Goal: Find contact information: Find contact information

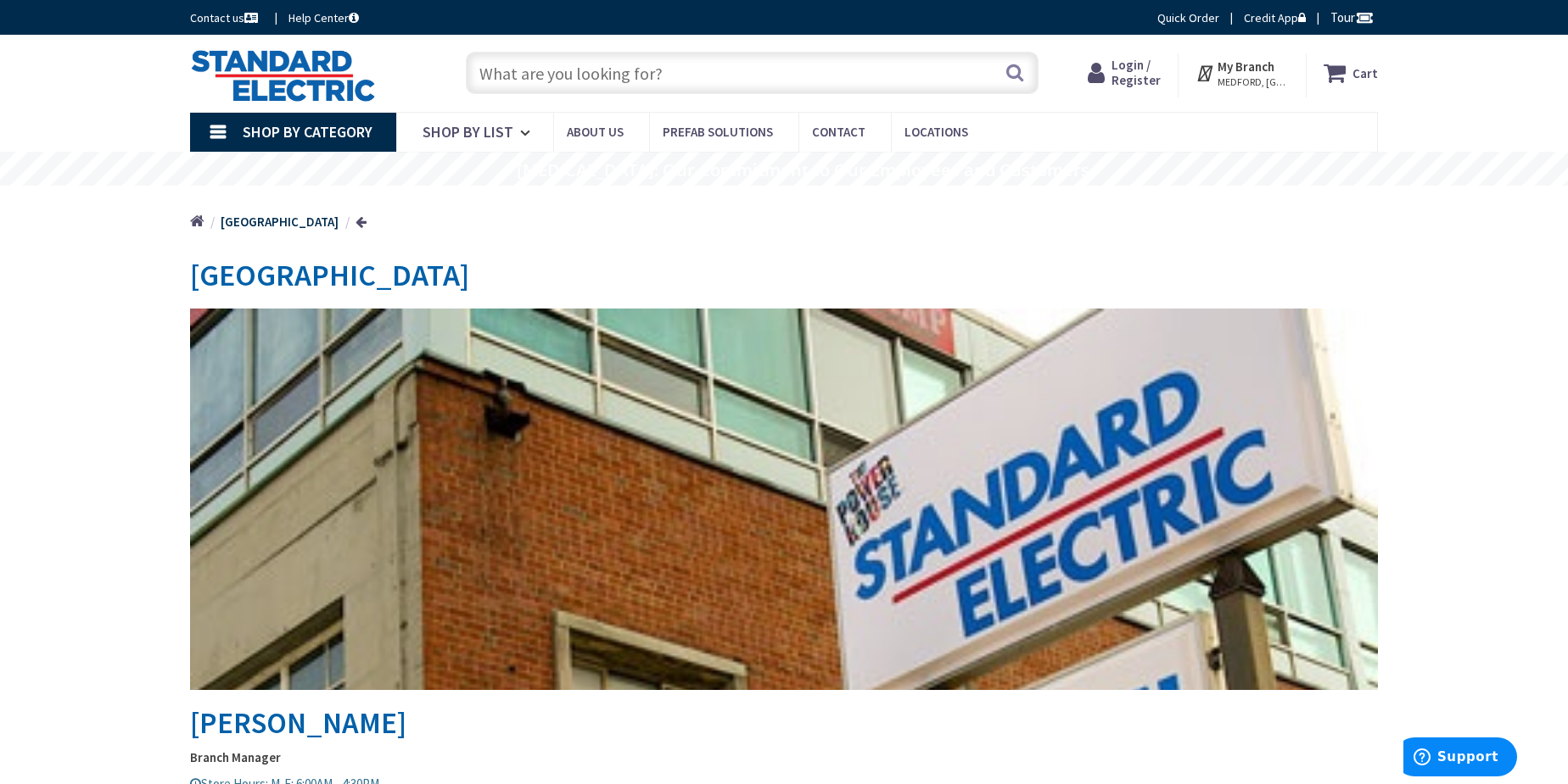
click at [1145, 77] on span "Login / Register" at bounding box center [1136, 73] width 49 height 32
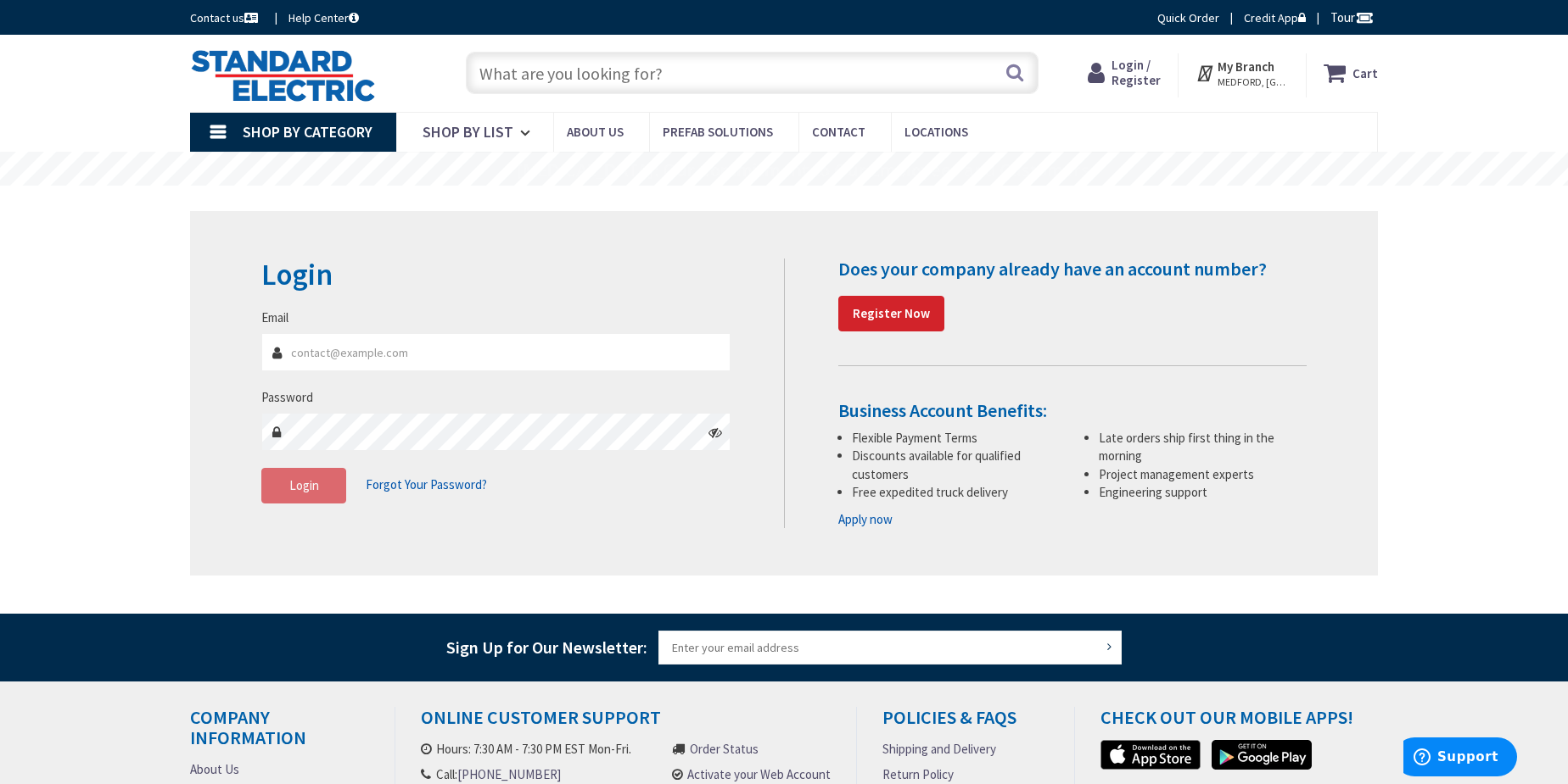
click at [444, 353] on input "Email" at bounding box center [496, 353] width 469 height 39
type input "[PERSON_NAME][EMAIL_ADDRESS][DOMAIN_NAME]"
click at [303, 483] on span "Login" at bounding box center [304, 486] width 30 height 16
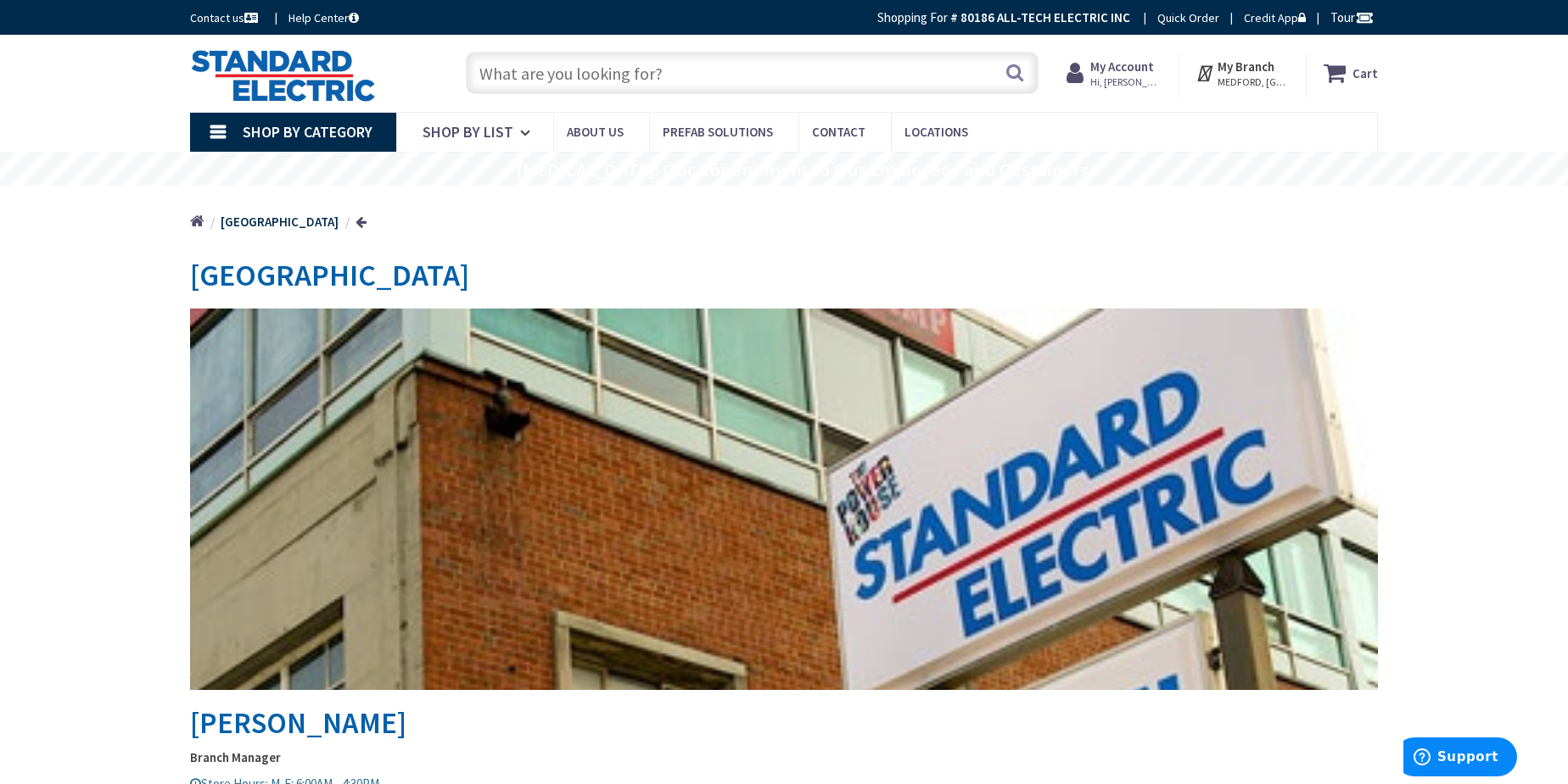
click at [1139, 63] on strong "My Account" at bounding box center [1122, 66] width 63 height 16
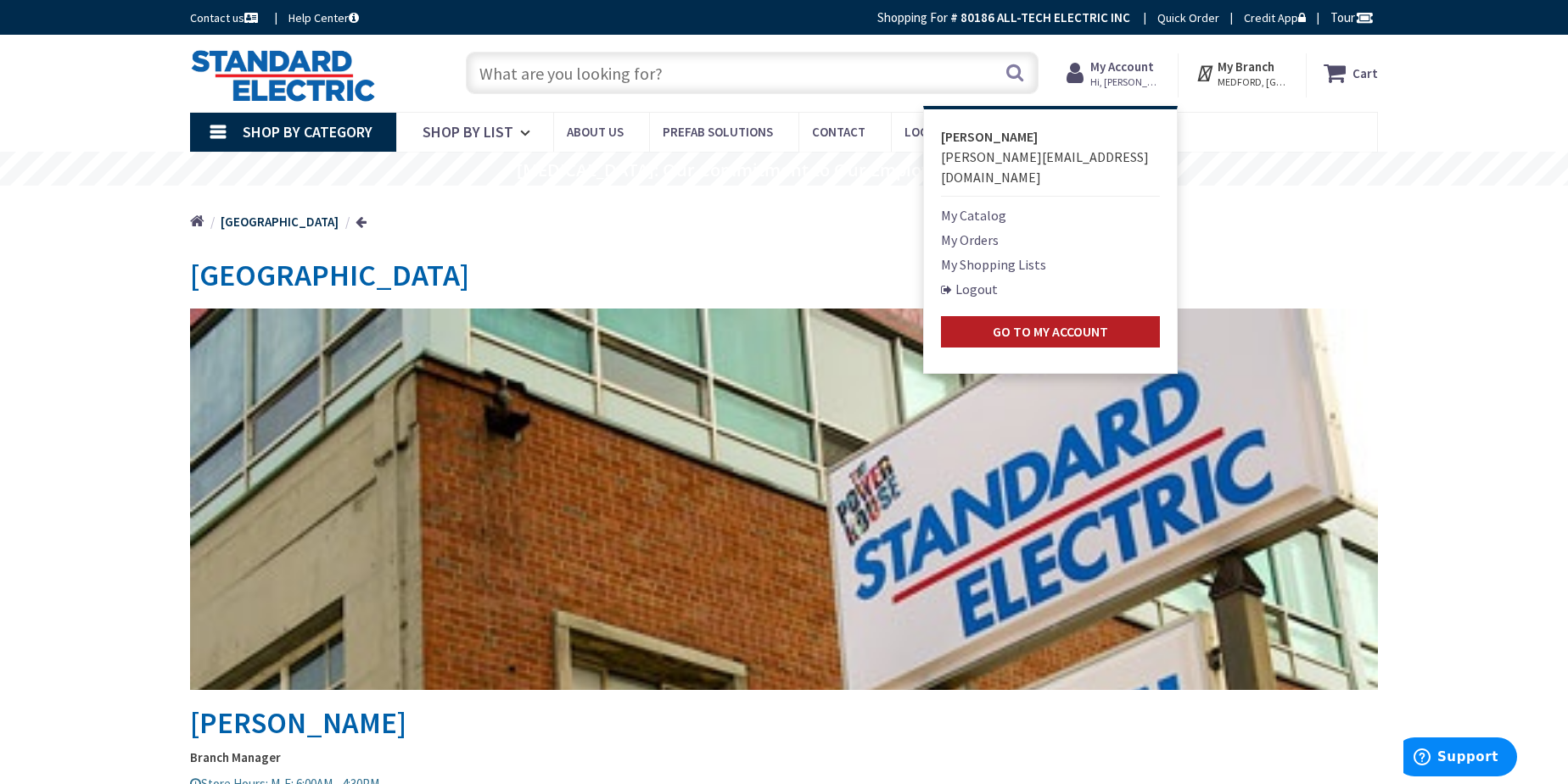
click at [1051, 323] on strong "Go to My Account" at bounding box center [1050, 331] width 116 height 17
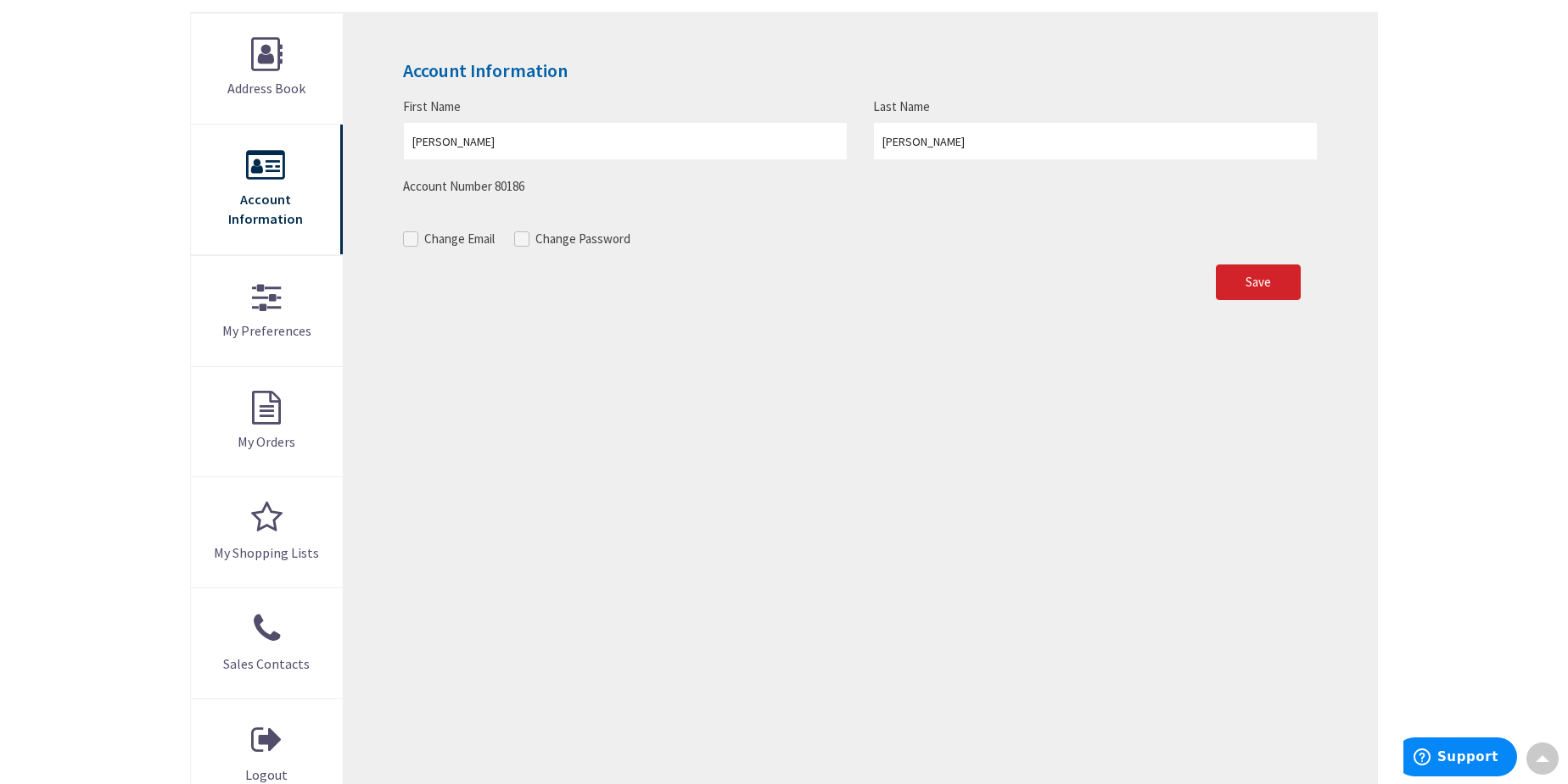
scroll to position [308, 0]
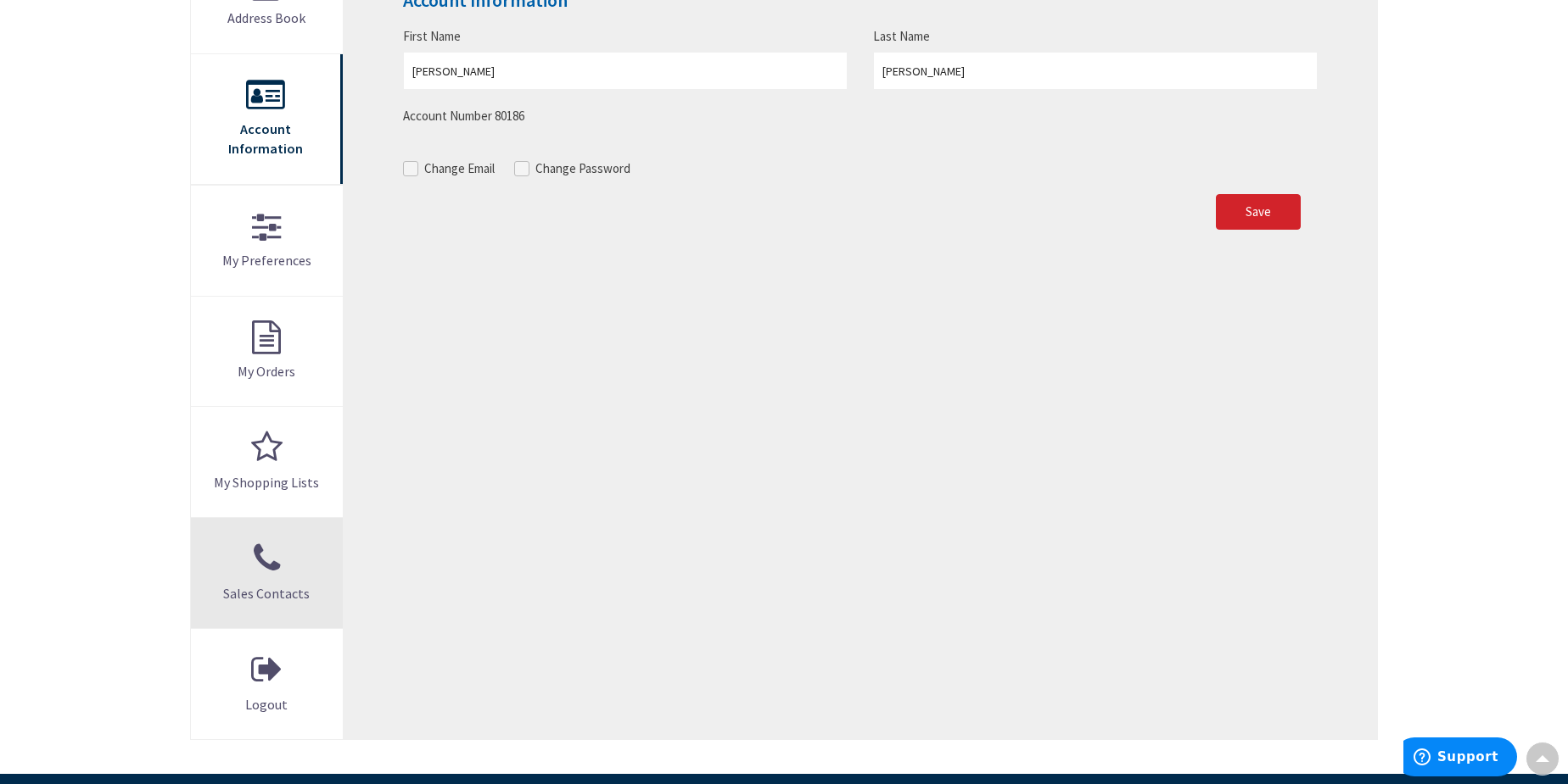
click at [283, 586] on span "Sales Contacts" at bounding box center [267, 593] width 87 height 17
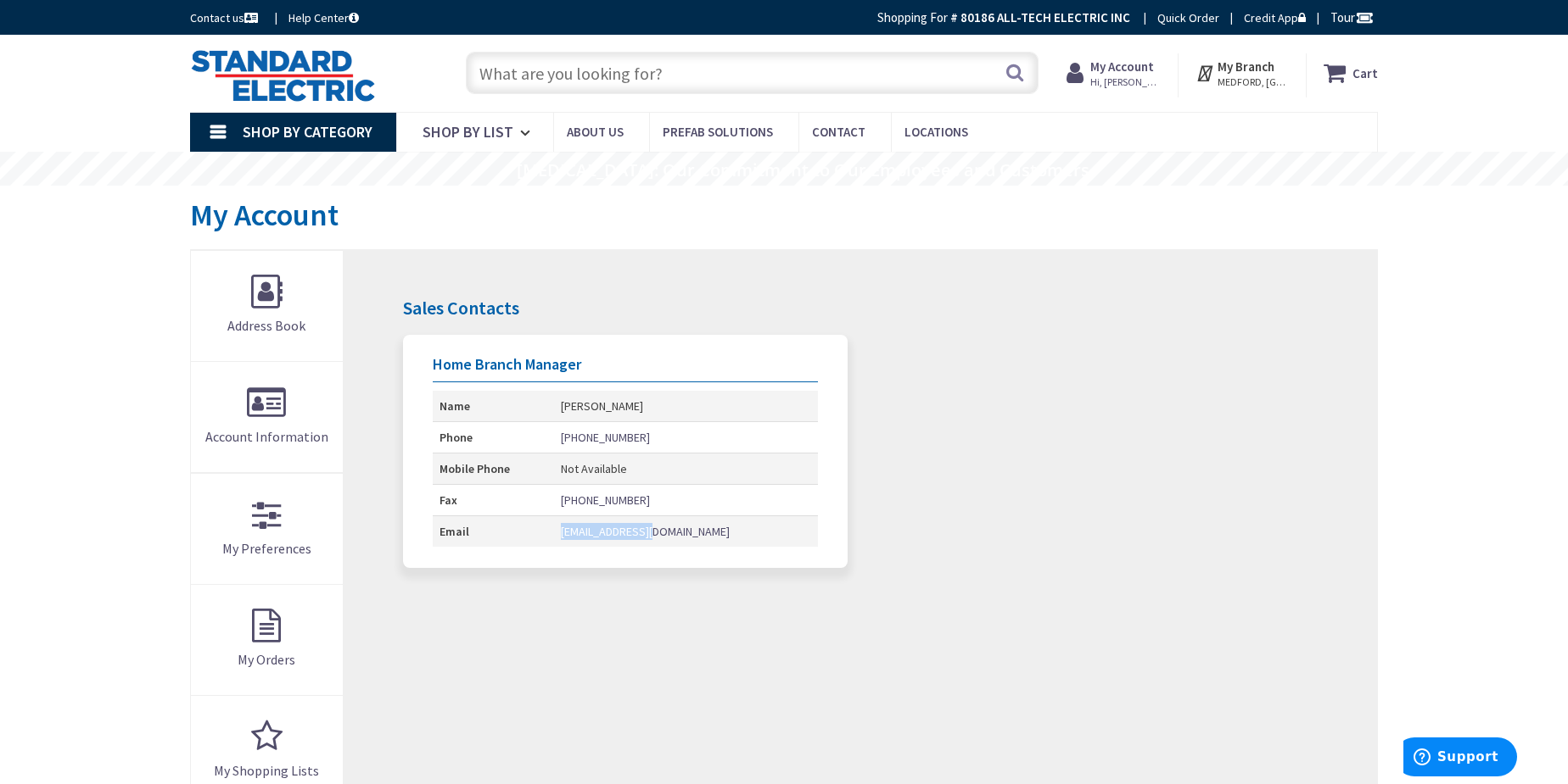
drag, startPoint x: 714, startPoint y: 532, endPoint x: 607, endPoint y: 525, distance: 107.2
click at [607, 525] on td "rregan@usesi.com" at bounding box center [686, 531] width 264 height 32
copy link "rregan@usesi.com"
copy link "[EMAIL_ADDRESS][DOMAIN_NAME]"
click at [820, 129] on span "Contact" at bounding box center [839, 131] width 53 height 16
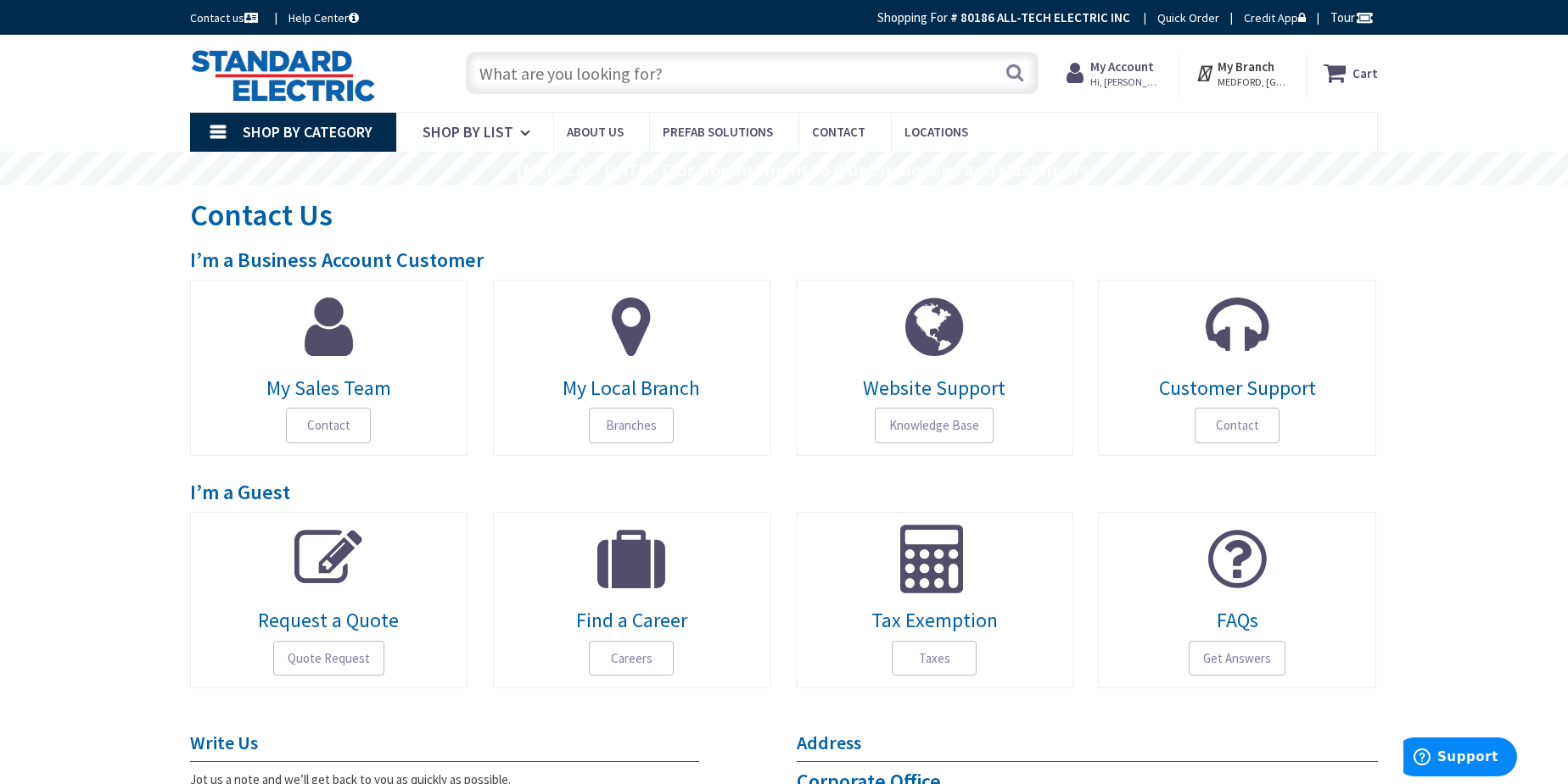
click at [332, 384] on span "My Sales Team" at bounding box center [329, 388] width 253 height 22
click at [357, 626] on span "Request a Quote" at bounding box center [329, 621] width 253 height 22
